Goal: Find specific page/section: Find specific page/section

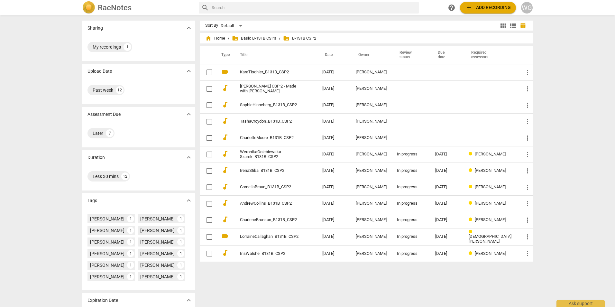
click at [255, 40] on span "folder_shared Basic B-131B CSPs" at bounding box center [254, 38] width 44 height 6
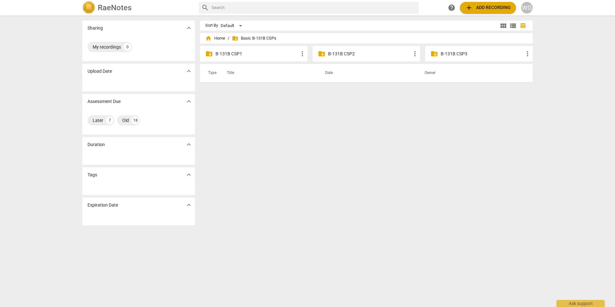
click at [253, 55] on p "B-131B CSP1" at bounding box center [257, 54] width 83 height 7
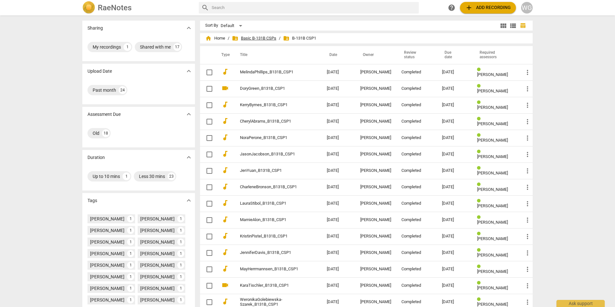
click at [266, 40] on span "folder_shared Basic B-131B CSPs" at bounding box center [254, 38] width 44 height 6
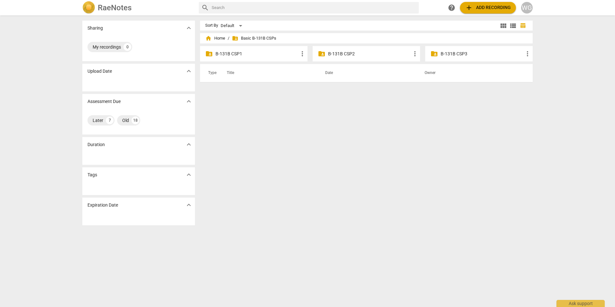
click at [340, 57] on div "folder_shared B-131B CSP2 more_vert" at bounding box center [366, 53] width 107 height 15
click at [340, 55] on p "B-131B CSP2" at bounding box center [369, 54] width 83 height 7
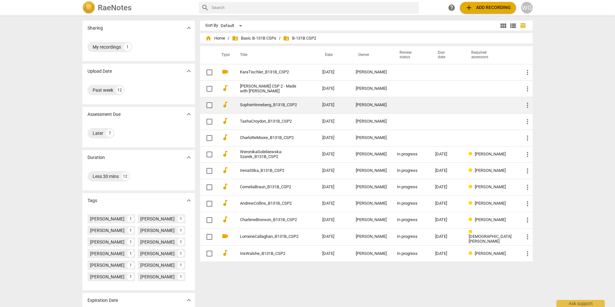
click at [268, 106] on link "SophieHinneberg_B131B_CSP2" at bounding box center [269, 105] width 59 height 5
